Goal: Transaction & Acquisition: Purchase product/service

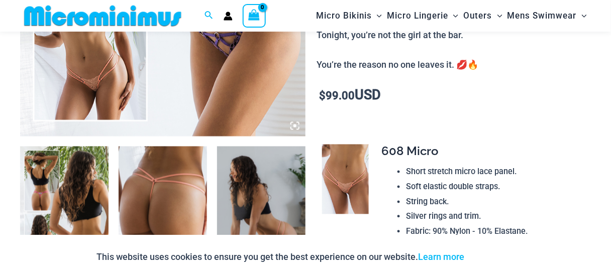
scroll to position [434, 0]
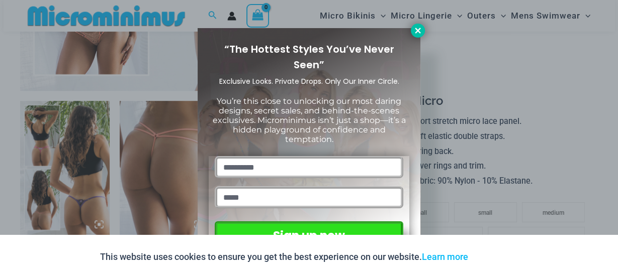
click at [419, 30] on icon at bounding box center [417, 30] width 9 height 9
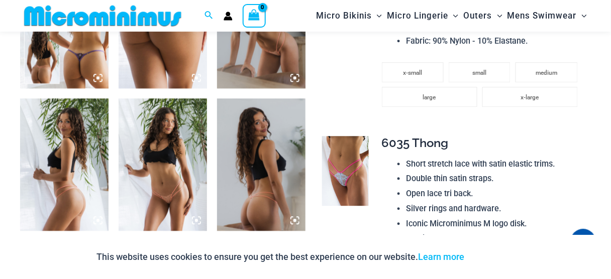
scroll to position [554, 0]
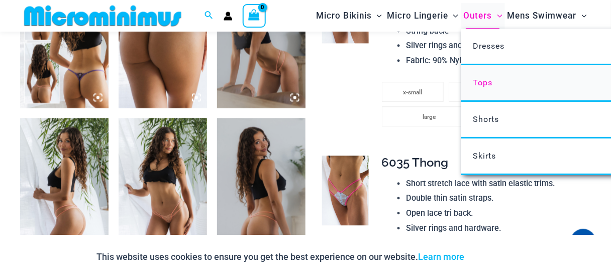
click at [478, 80] on span "Tops" at bounding box center [483, 83] width 20 height 10
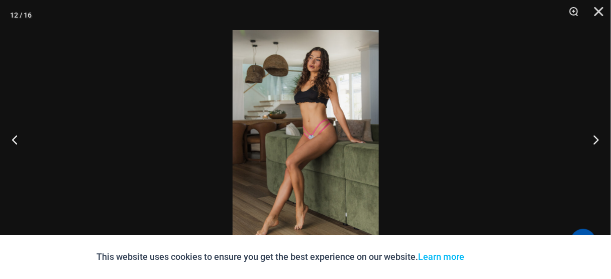
click at [282, 140] on img at bounding box center [306, 139] width 146 height 219
